Goal: Task Accomplishment & Management: Complete application form

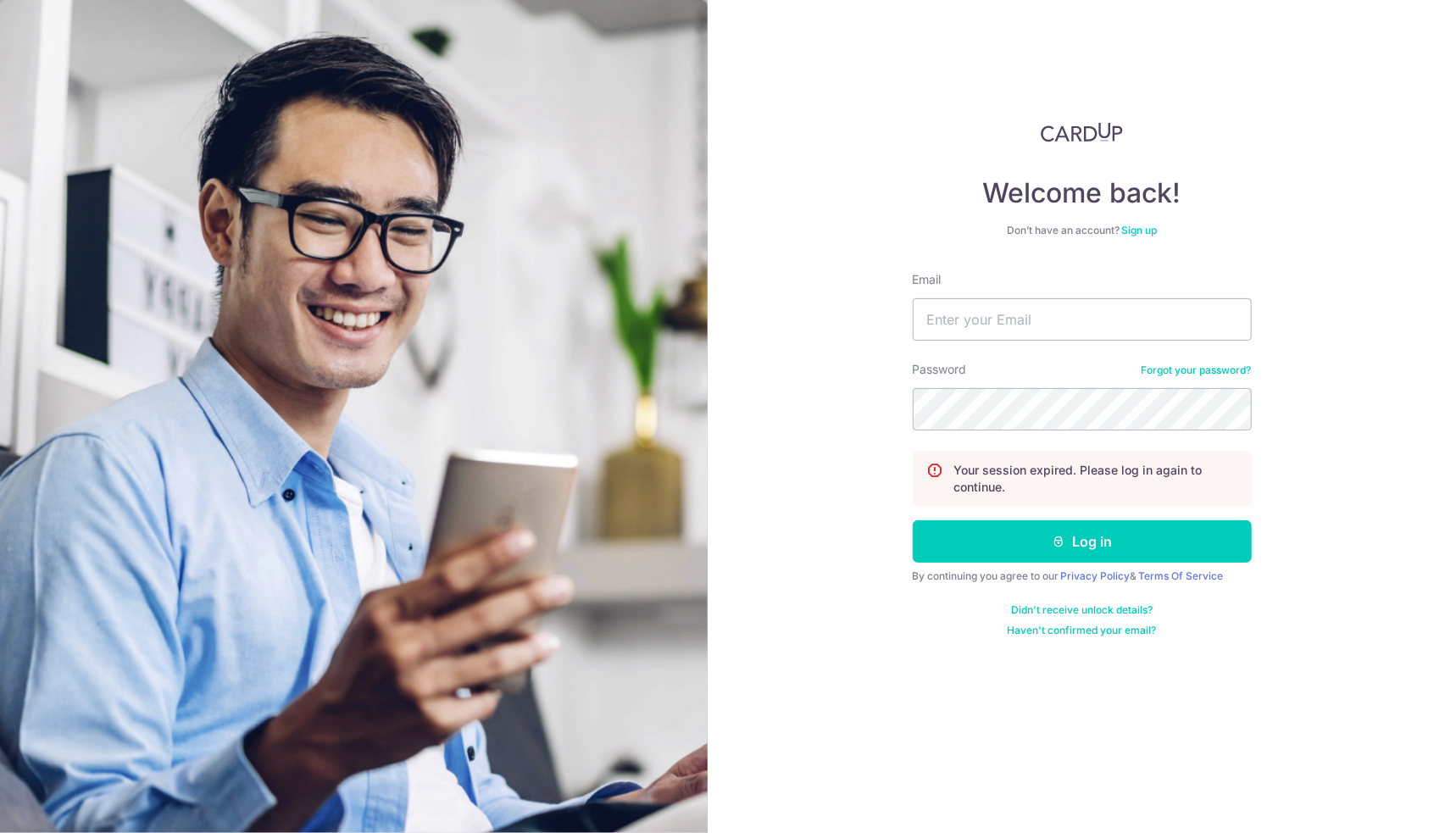
type input "jackston_chua@hotmail.com"
click at [913, 520] on button "Log in" at bounding box center [1083, 542] width 339 height 43
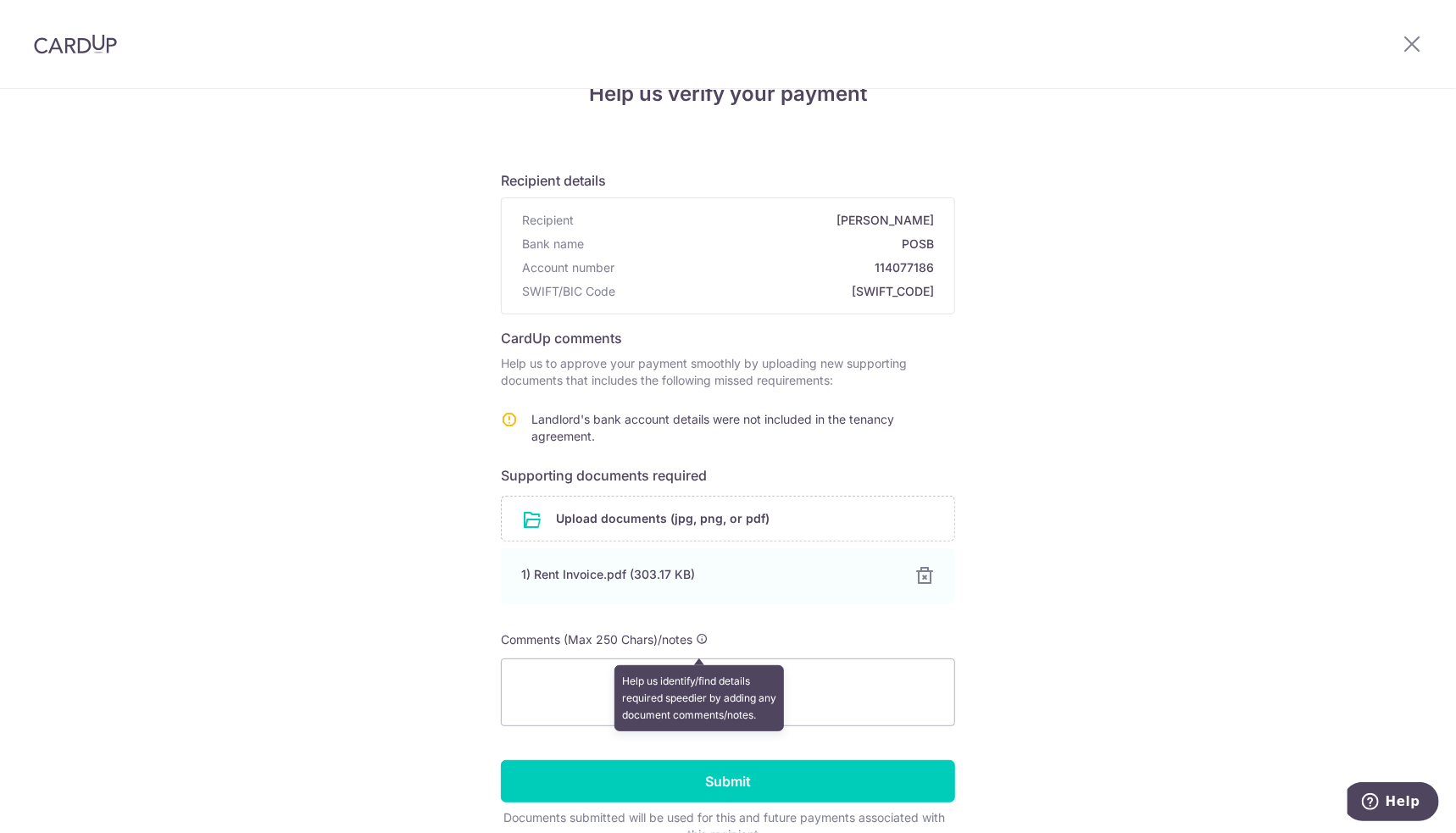
scroll to position [85, 0]
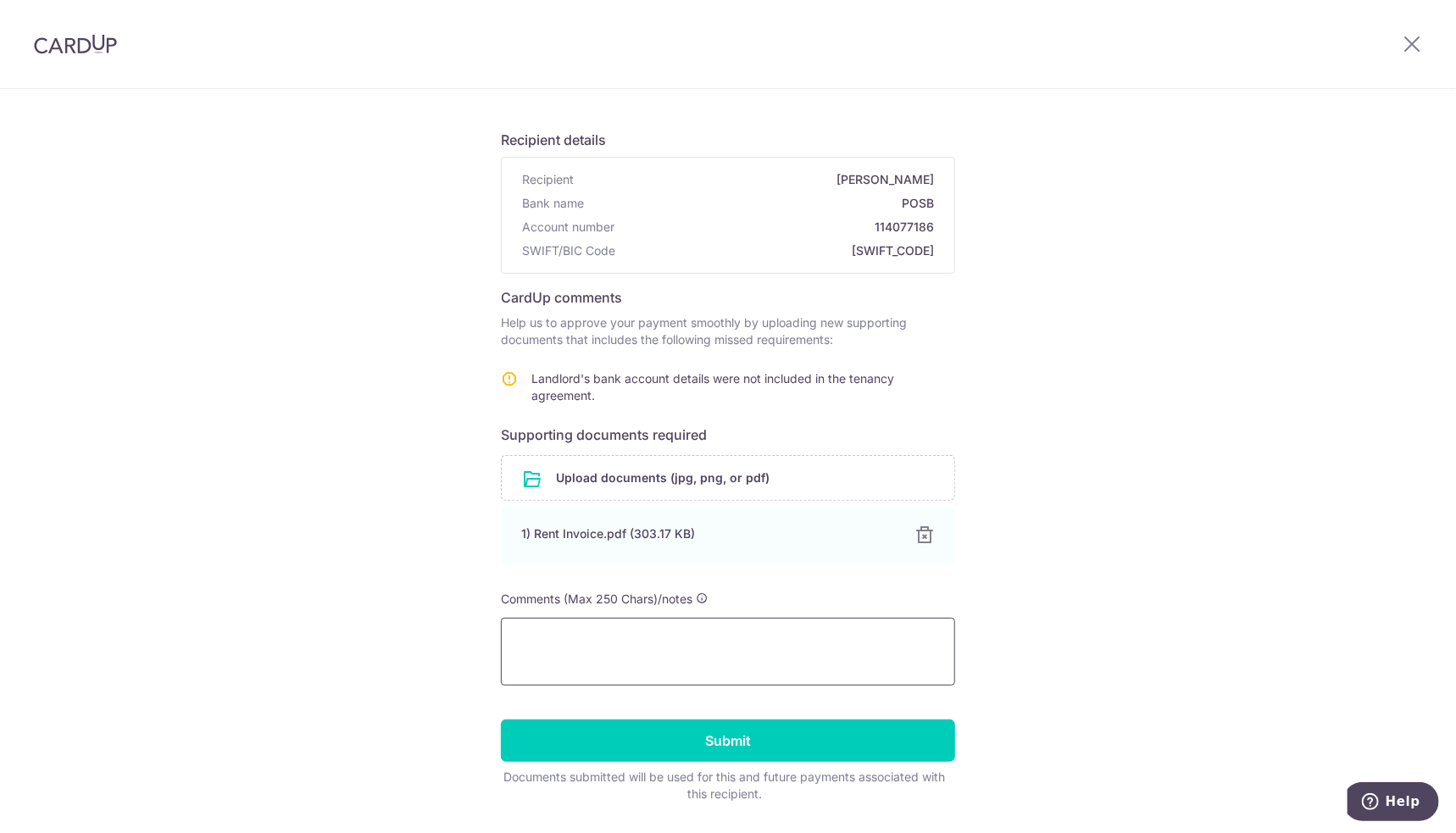
click at [712, 631] on textarea at bounding box center [728, 651] width 455 height 67
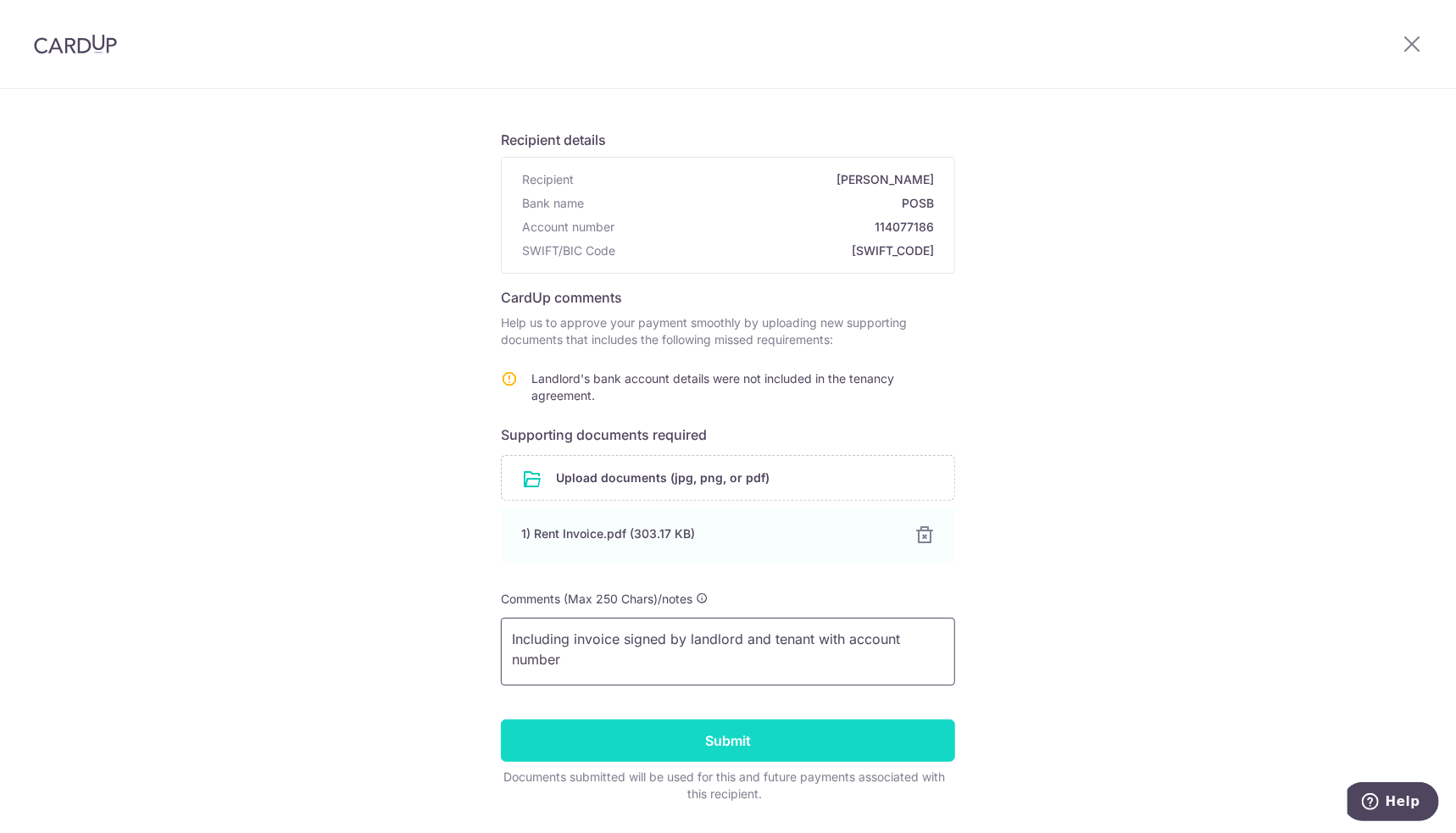
type textarea "Including invoice signed by landlord and tenant with account number"
click at [715, 732] on input "Submit" at bounding box center [728, 741] width 455 height 43
